Goal: Information Seeking & Learning: Learn about a topic

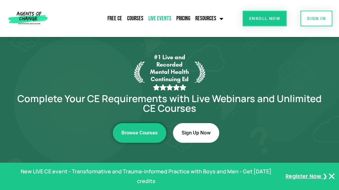
click at [173, 11] on link "Live Events" at bounding box center [160, 18] width 26 height 15
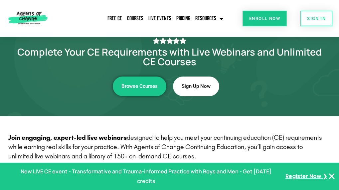
scroll to position [67, 0]
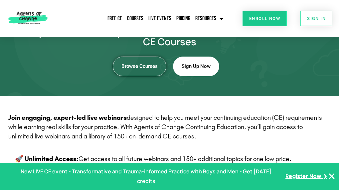
click at [141, 76] on link "Browse Courses" at bounding box center [140, 67] width 54 height 20
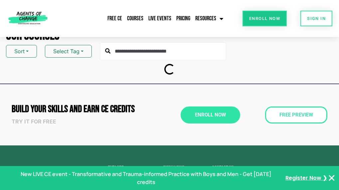
scroll to position [67, 0]
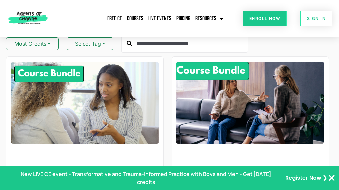
click at [226, 78] on img at bounding box center [250, 103] width 163 height 90
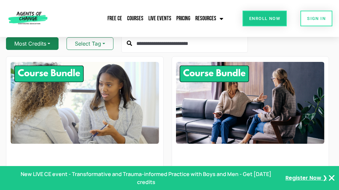
click at [49, 48] on button "Most Credits" at bounding box center [32, 43] width 53 height 13
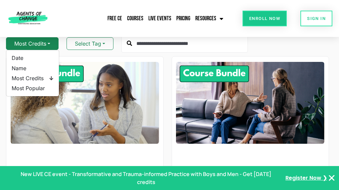
click at [49, 48] on button "Most Credits" at bounding box center [32, 43] width 53 height 13
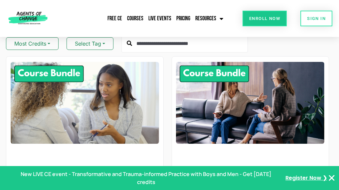
click at [168, 49] on input "text" at bounding box center [185, 44] width 127 height 18
click at [173, 12] on link "Live Events" at bounding box center [160, 18] width 26 height 15
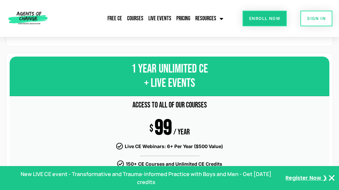
scroll to position [33, 0]
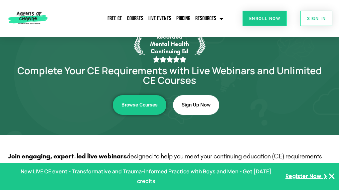
scroll to position [100, 0]
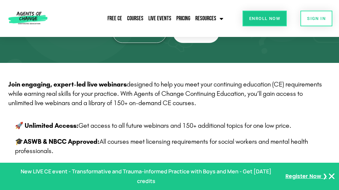
click at [140, 43] on link "Browse Courses" at bounding box center [140, 33] width 54 height 20
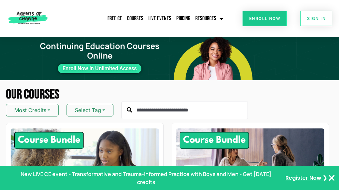
click at [172, 113] on input "text" at bounding box center [185, 110] width 127 height 18
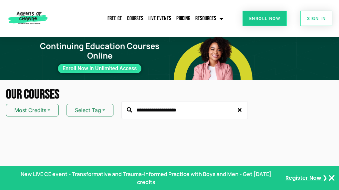
click at [146, 116] on input "**********" at bounding box center [185, 110] width 127 height 18
click at [130, 113] on icon at bounding box center [129, 109] width 5 height 5
drag, startPoint x: 192, startPoint y: 114, endPoint x: 115, endPoint y: 107, distance: 77.3
click at [115, 107] on div "**********" at bounding box center [169, 110] width 327 height 18
click at [104, 115] on button "Select Tag" at bounding box center [90, 110] width 47 height 13
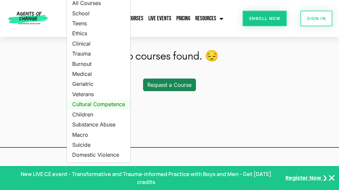
scroll to position [133, 0]
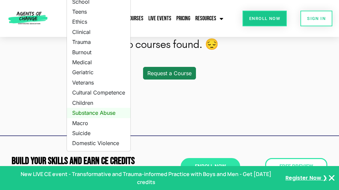
click at [97, 118] on link "Substance Abuse" at bounding box center [99, 113] width 64 height 10
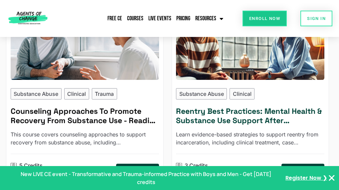
scroll to position [133, 0]
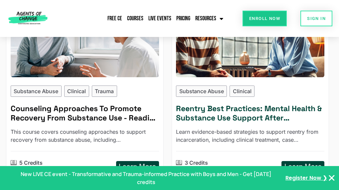
click at [207, 95] on p "Substance Abuse" at bounding box center [201, 91] width 45 height 8
click at [242, 95] on p "Clinical" at bounding box center [242, 91] width 19 height 8
type input "********"
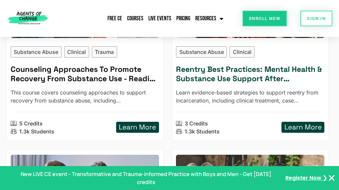
scroll to position [200, 0]
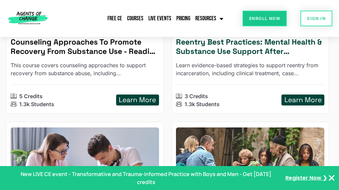
click at [296, 104] on h5 "Learn More" at bounding box center [303, 100] width 37 height 8
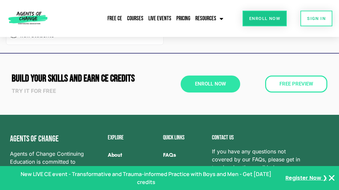
scroll to position [1065, 0]
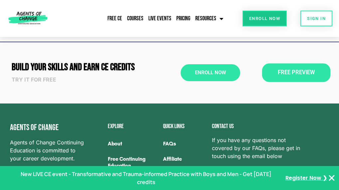
click at [315, 70] on span "Free Preview" at bounding box center [296, 73] width 37 height 6
